Goal: Transaction & Acquisition: Purchase product/service

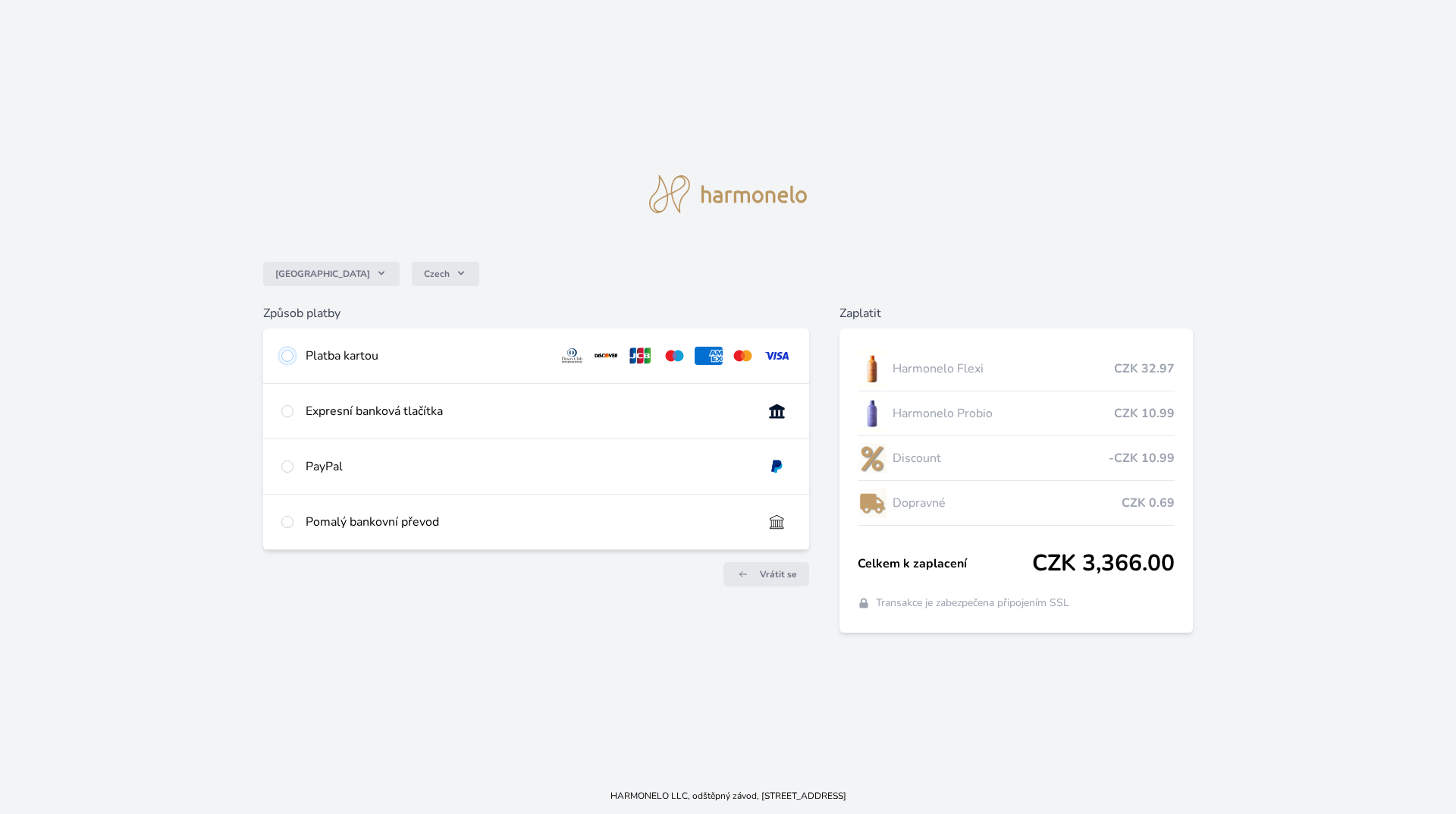
click at [285, 353] on input "radio" at bounding box center [287, 355] width 12 height 12
radio input "true"
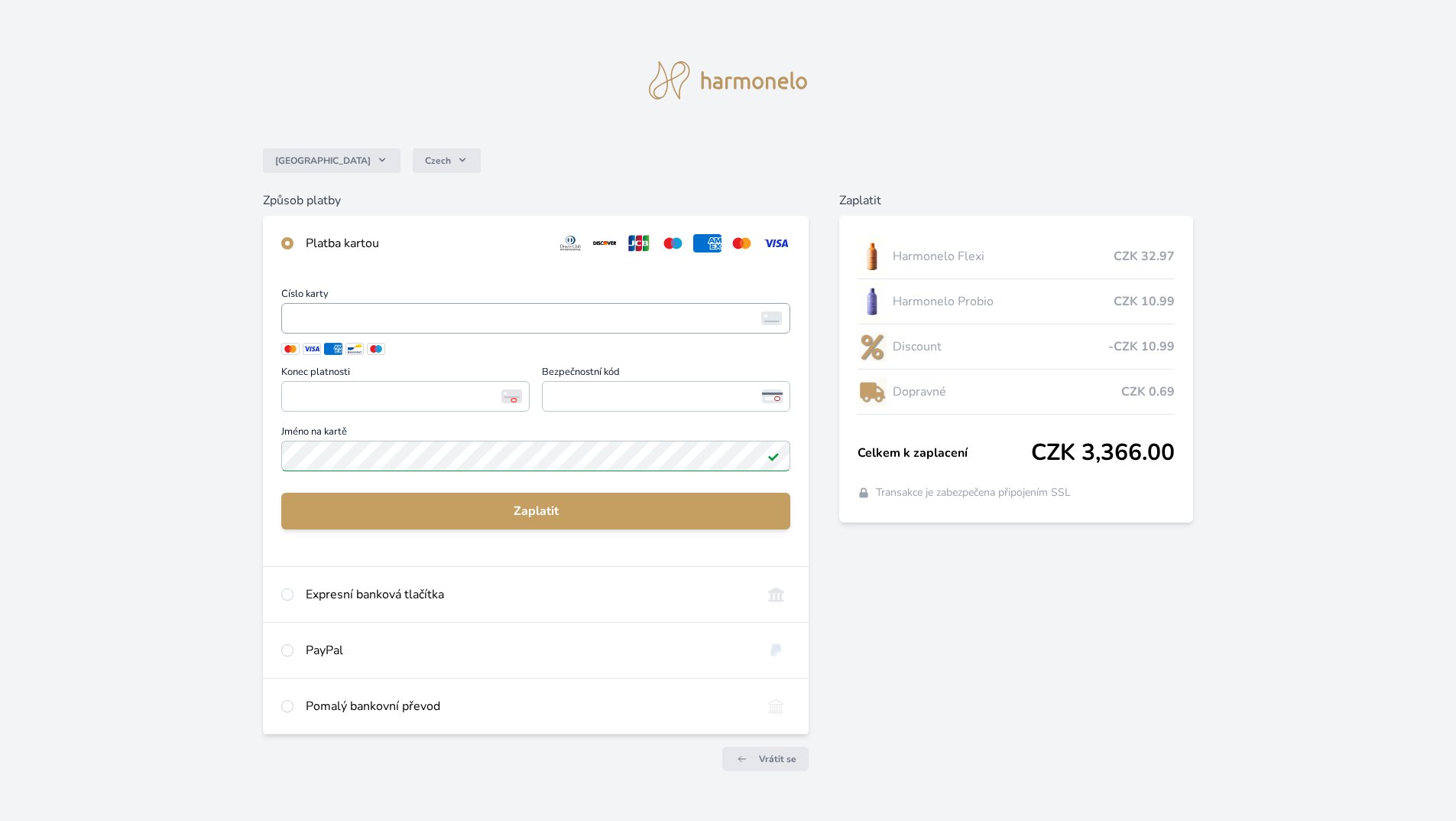
click at [287, 316] on span "<p>Your browser does not support iframes.</p>" at bounding box center [535, 318] width 509 height 30
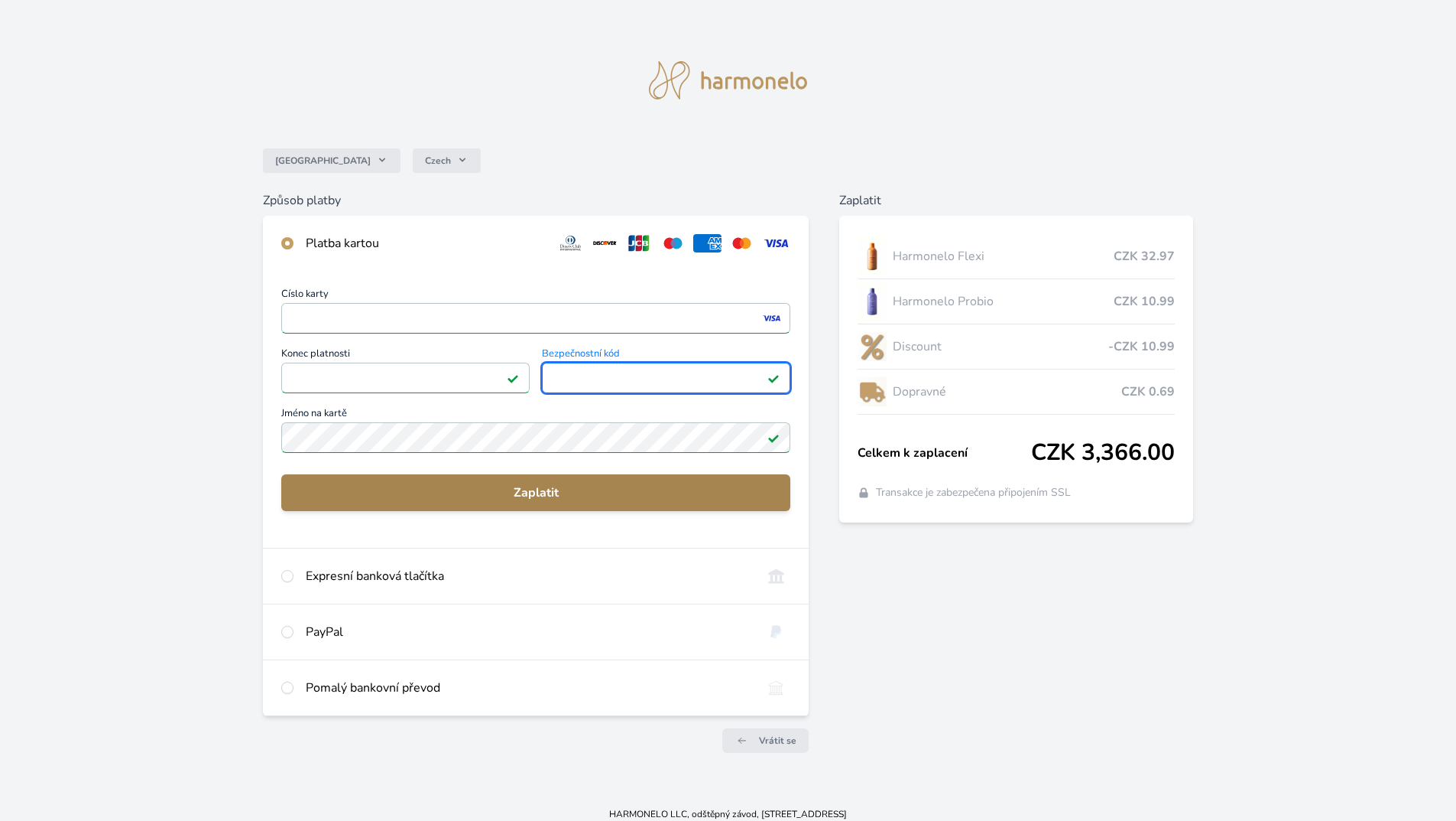
click at [480, 492] on span "Zaplatit" at bounding box center [535, 492] width 484 height 18
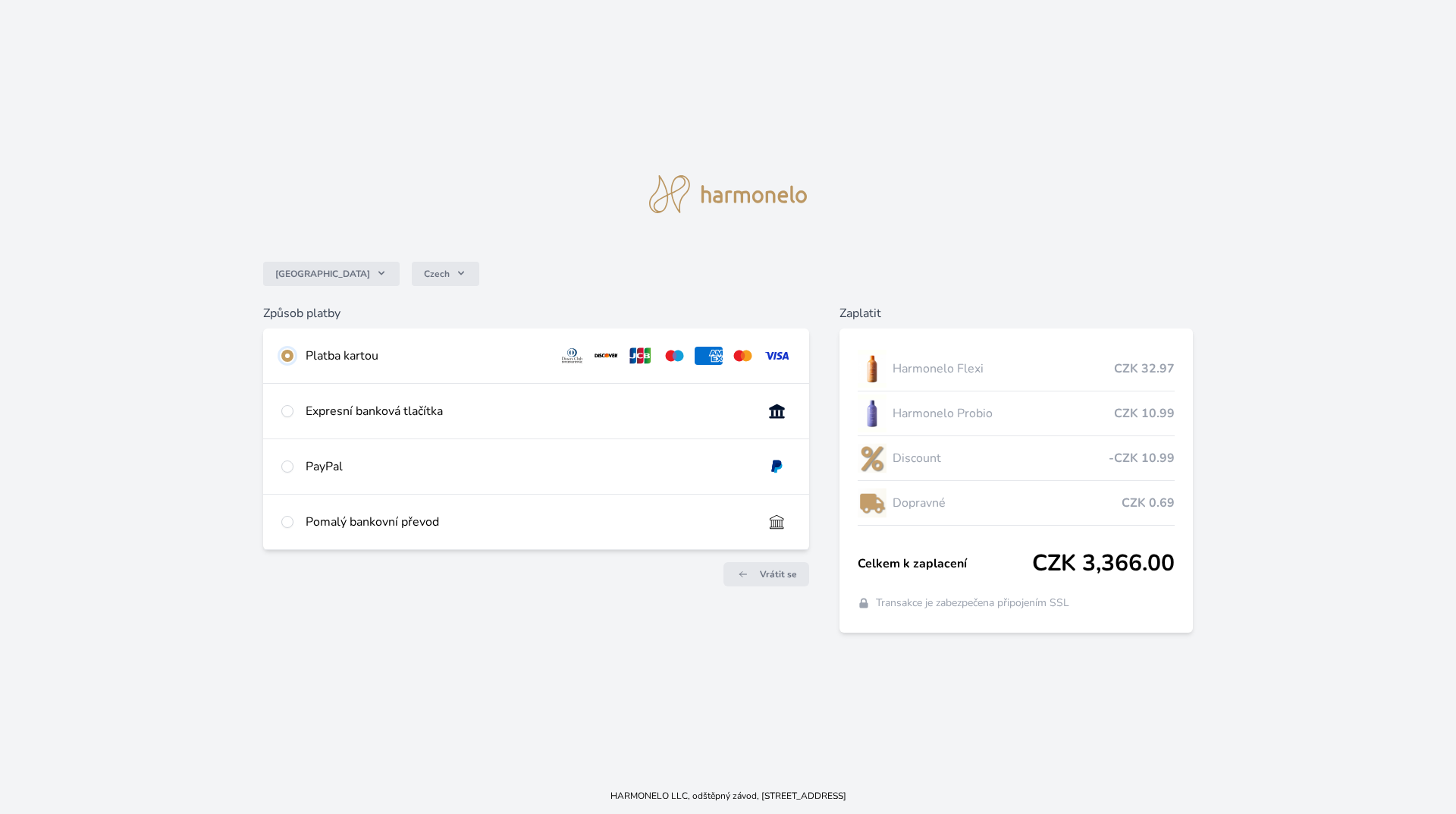
click at [285, 356] on input "radio" at bounding box center [287, 355] width 12 height 12
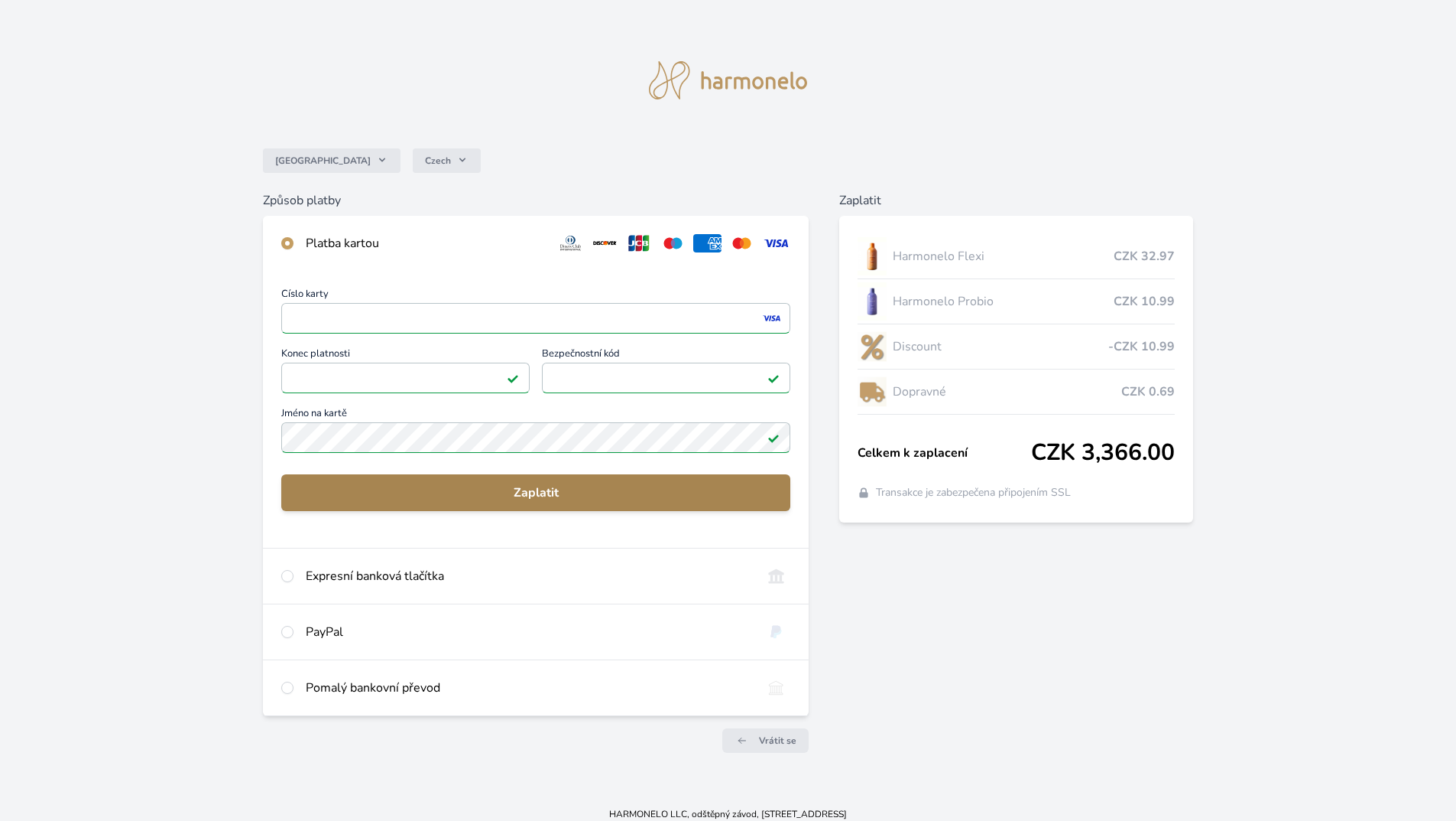
click at [392, 488] on span "Zaplatit" at bounding box center [535, 492] width 484 height 18
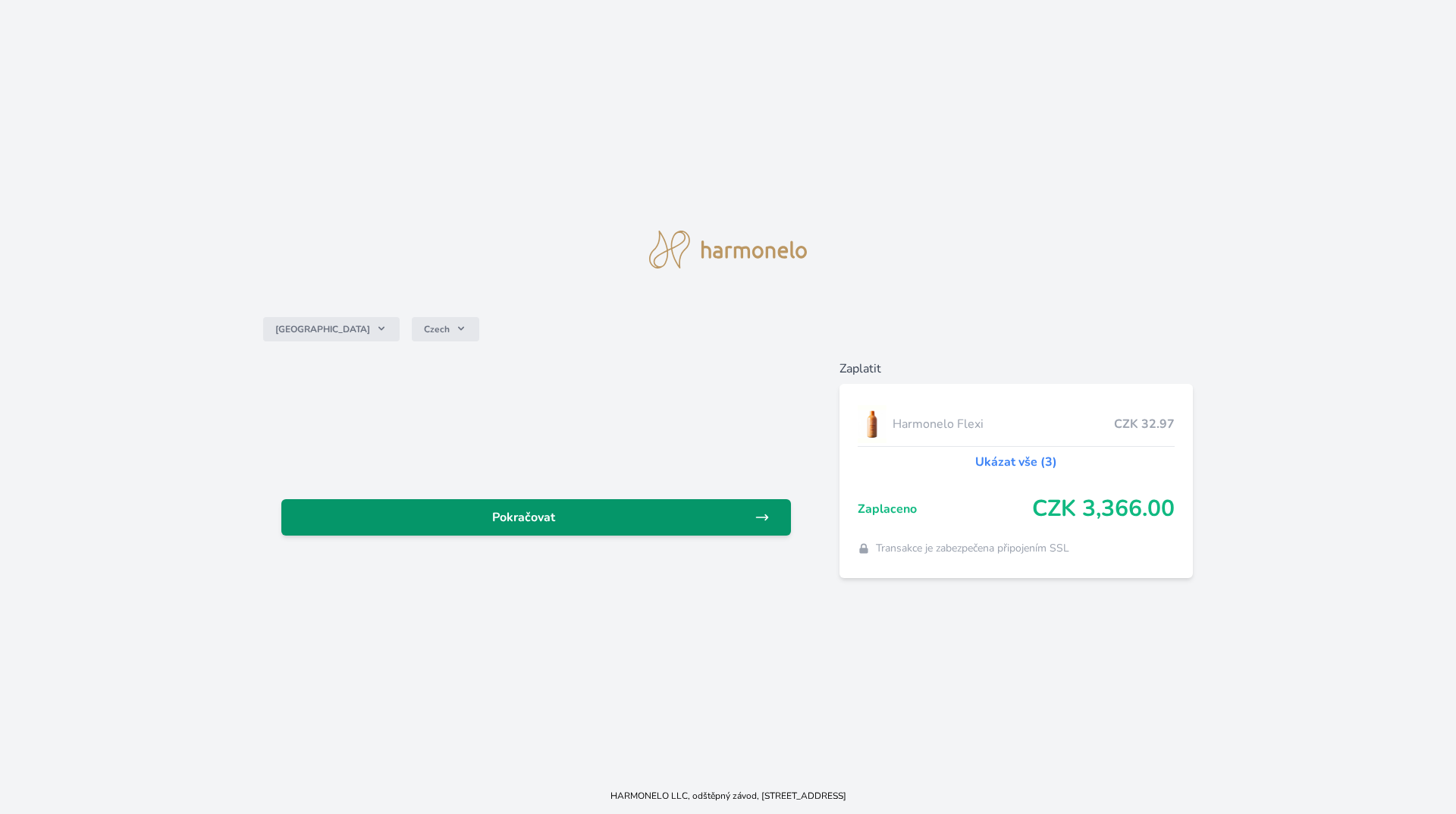
click at [590, 516] on span "Pokračovat" at bounding box center [523, 516] width 461 height 18
